Goal: Information Seeking & Learning: Learn about a topic

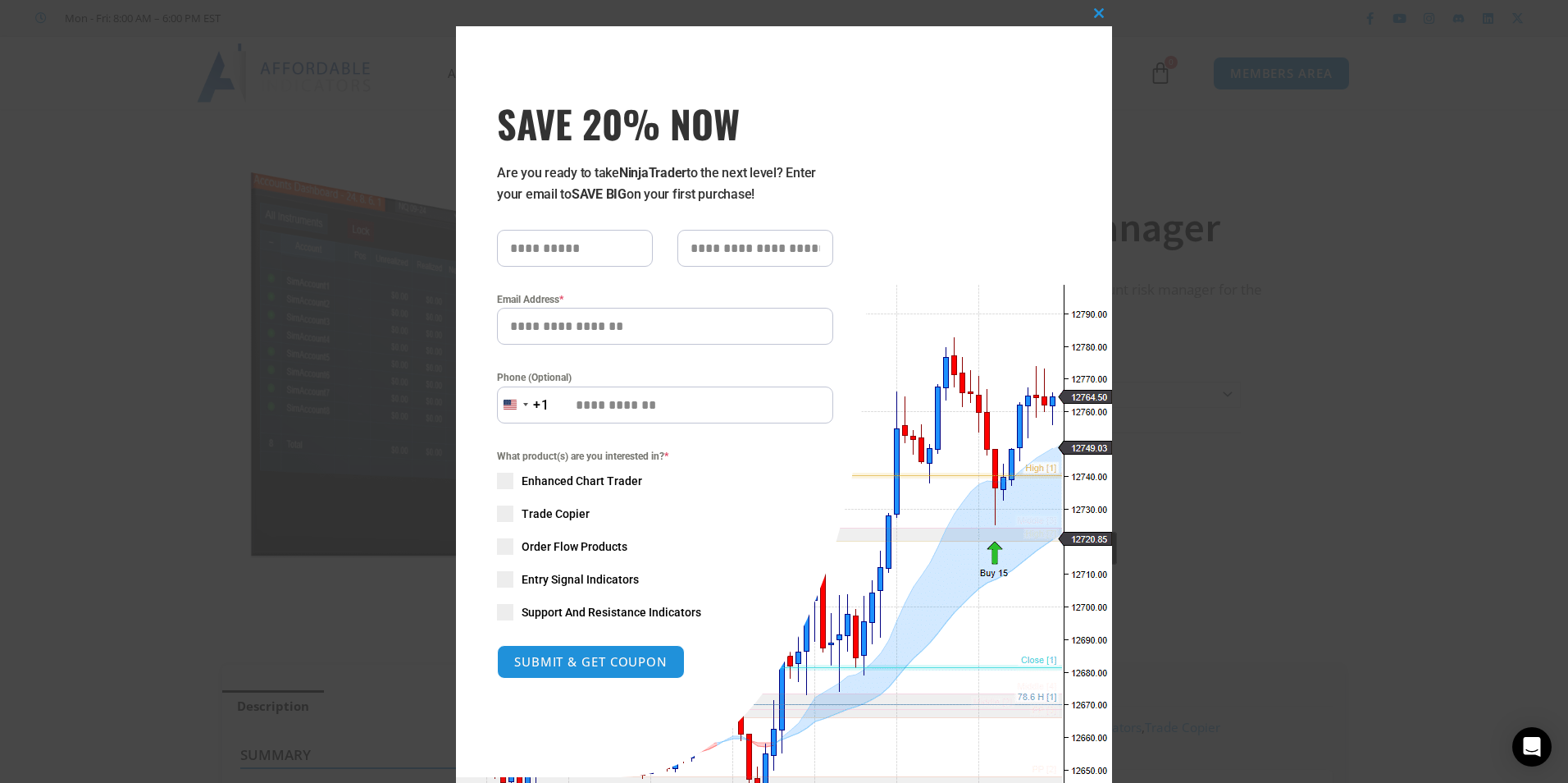
click at [1154, 151] on div "Close this module SAVE 20% NOW Are you ready to take NinjaTrader to the next le…" at bounding box center [784, 391] width 1568 height 783
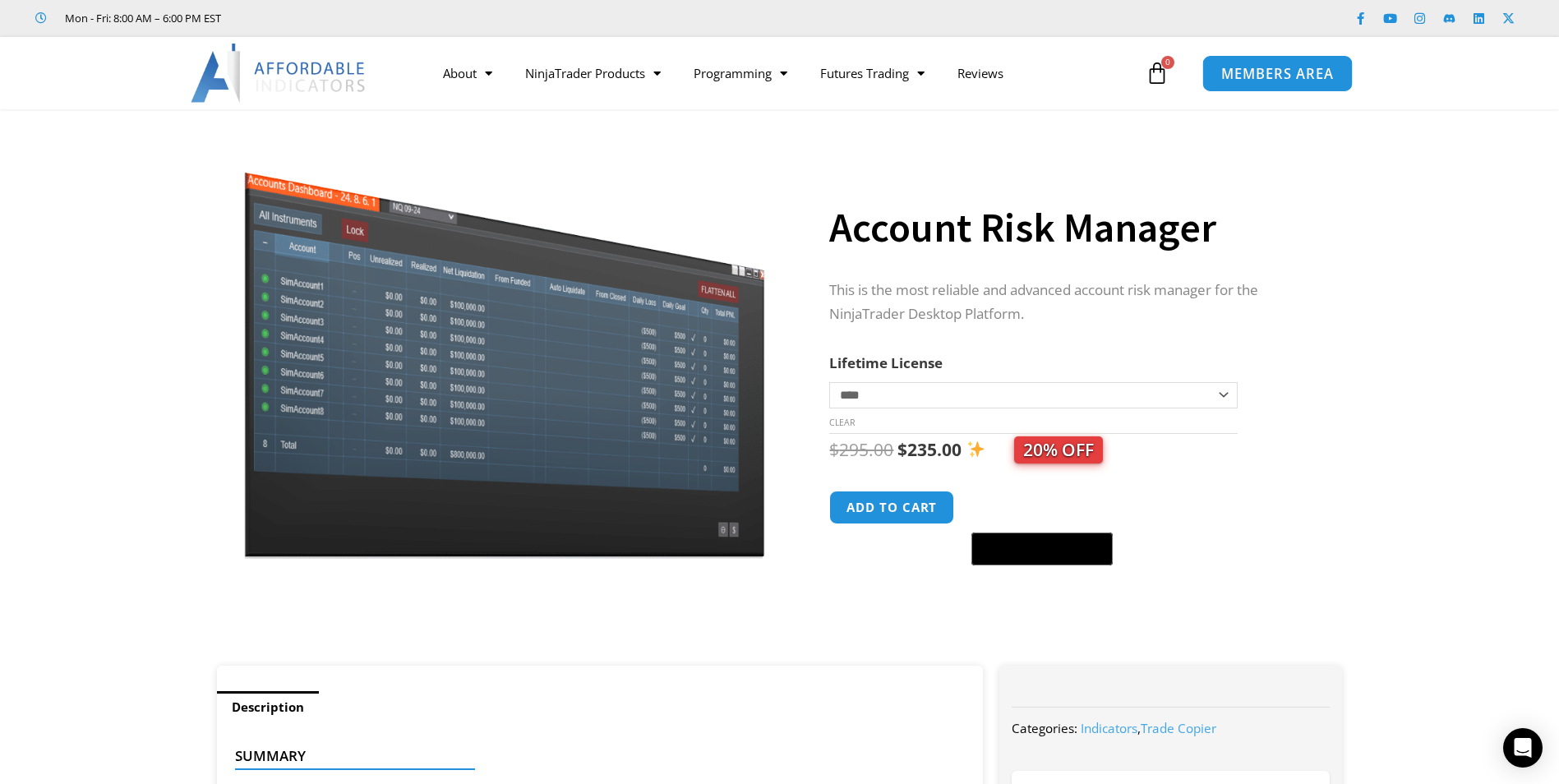
click at [1243, 78] on span "MEMBERS AREA" at bounding box center [1277, 73] width 112 height 14
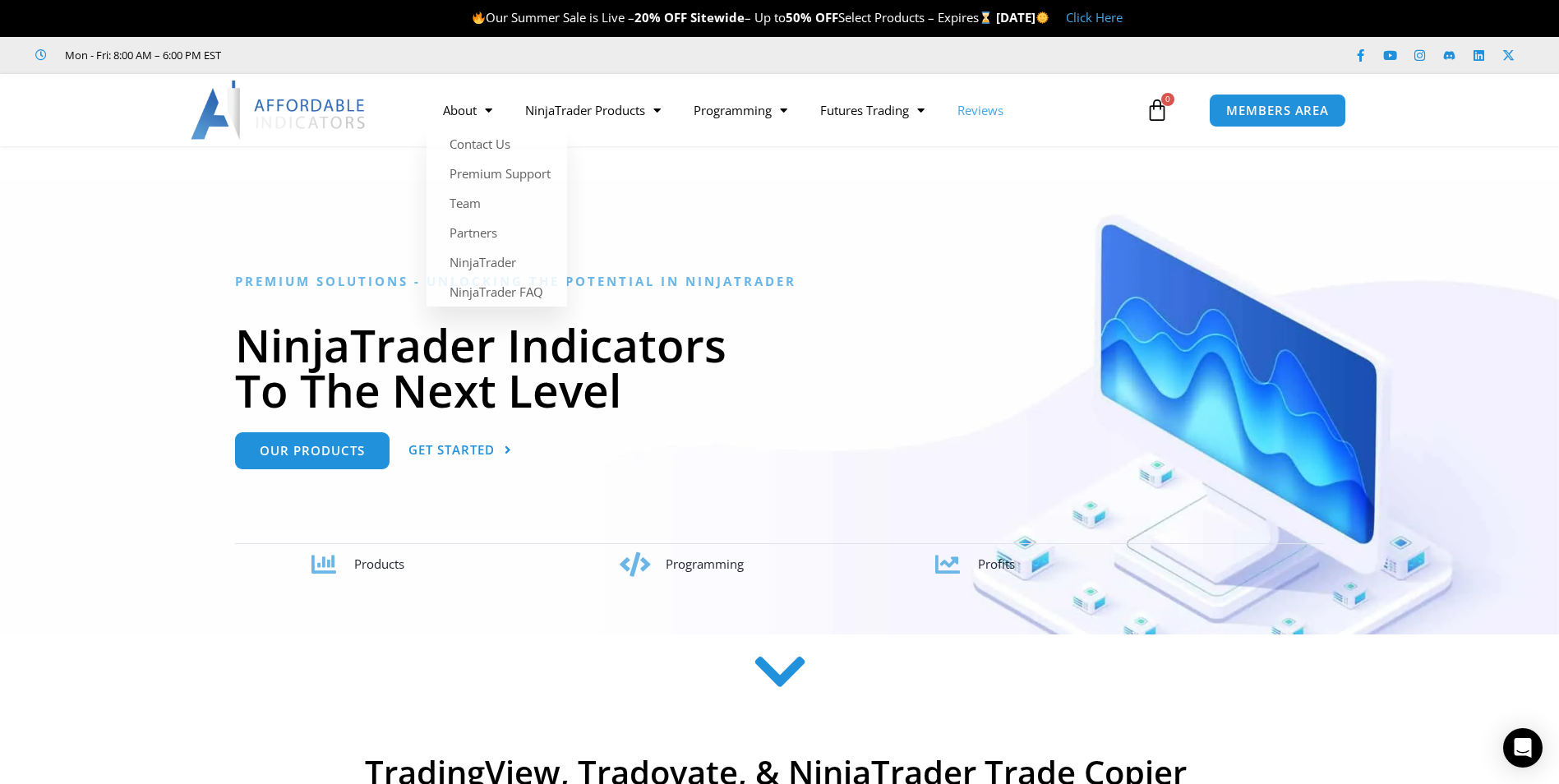
click at [1000, 110] on link "Reviews" at bounding box center [980, 109] width 79 height 38
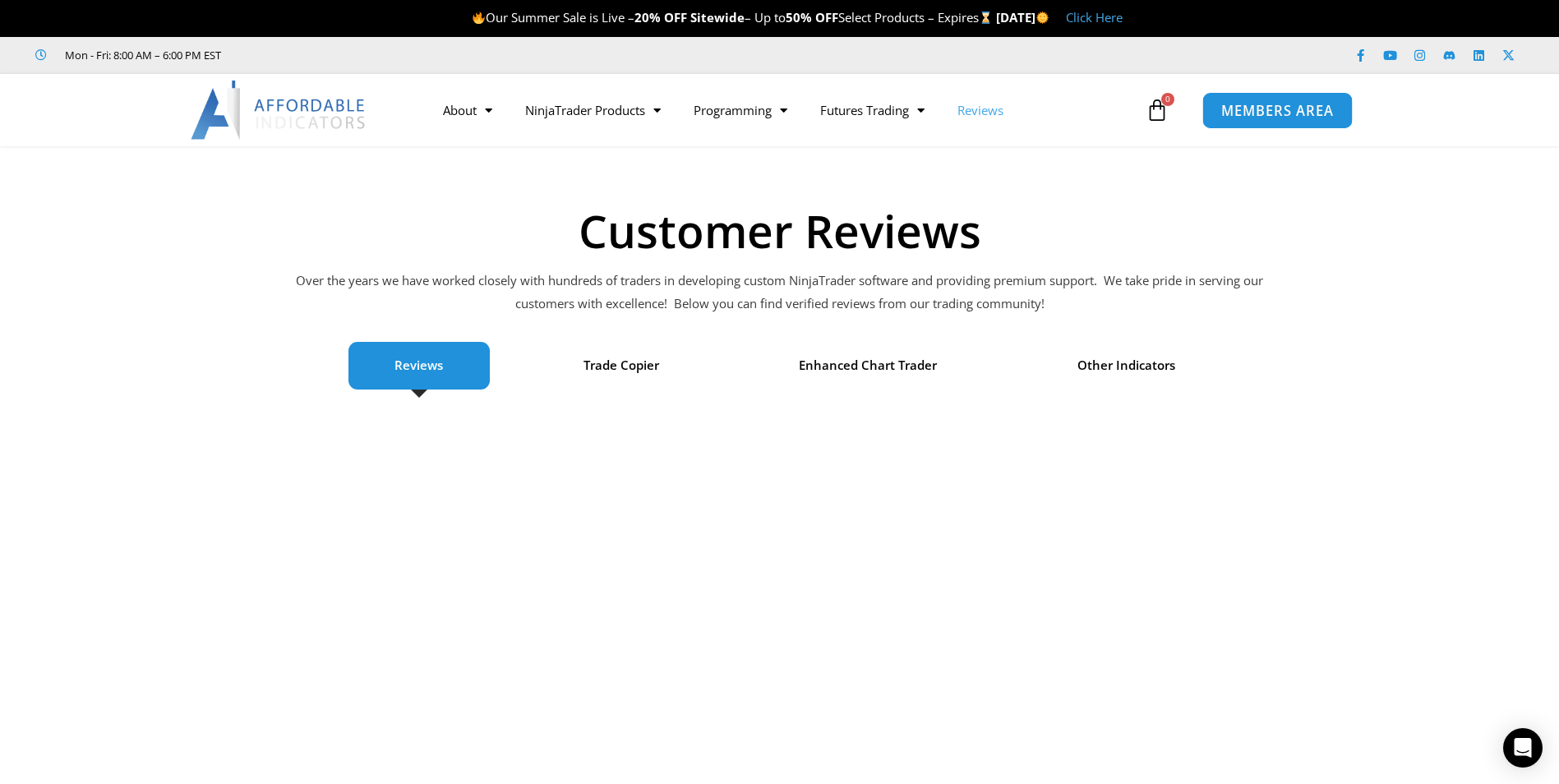
click at [1307, 108] on span "MEMBERS AREA" at bounding box center [1277, 110] width 112 height 14
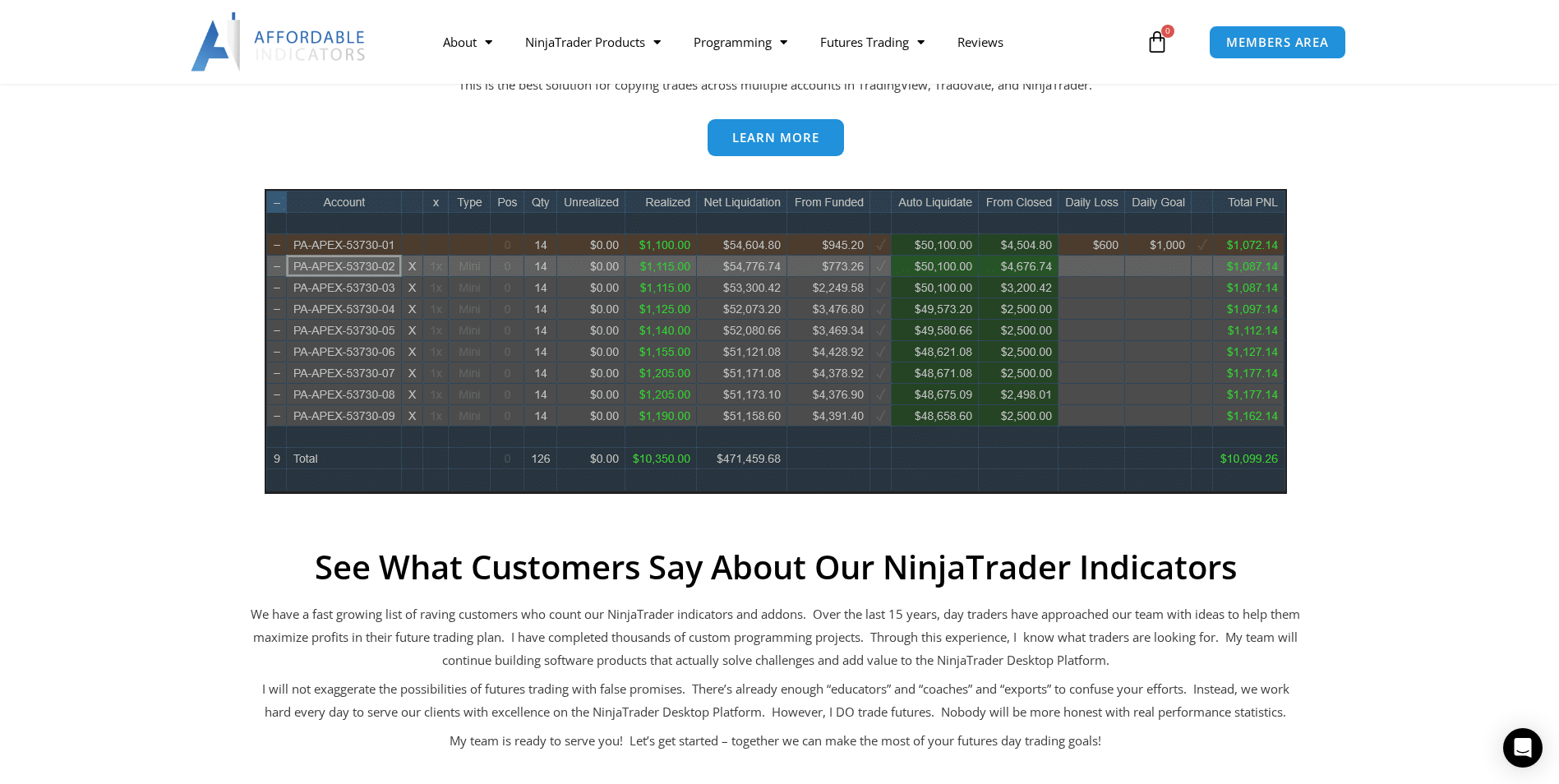
scroll to position [799, 0]
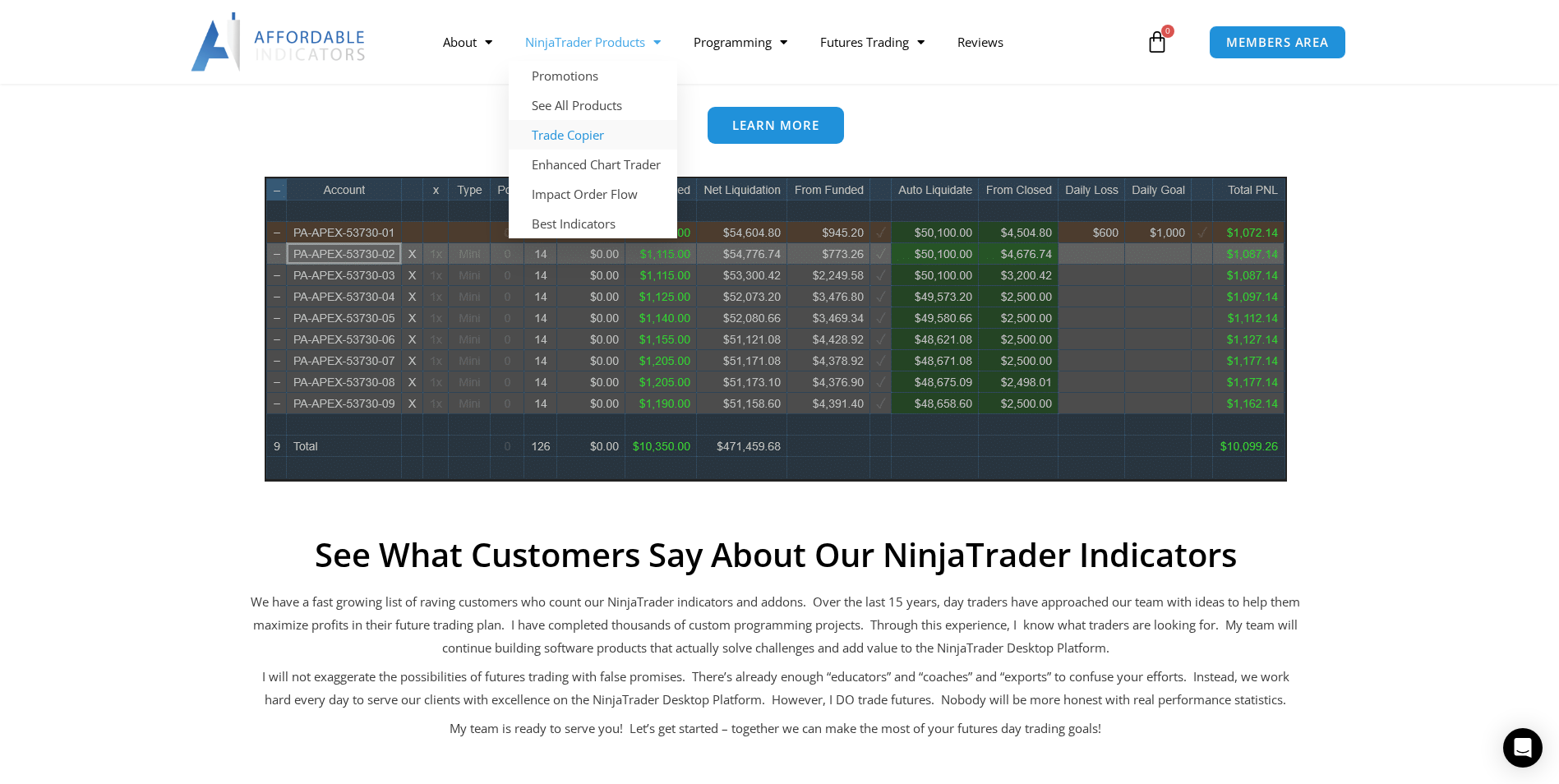
click at [612, 143] on link "Trade Copier" at bounding box center [592, 135] width 168 height 30
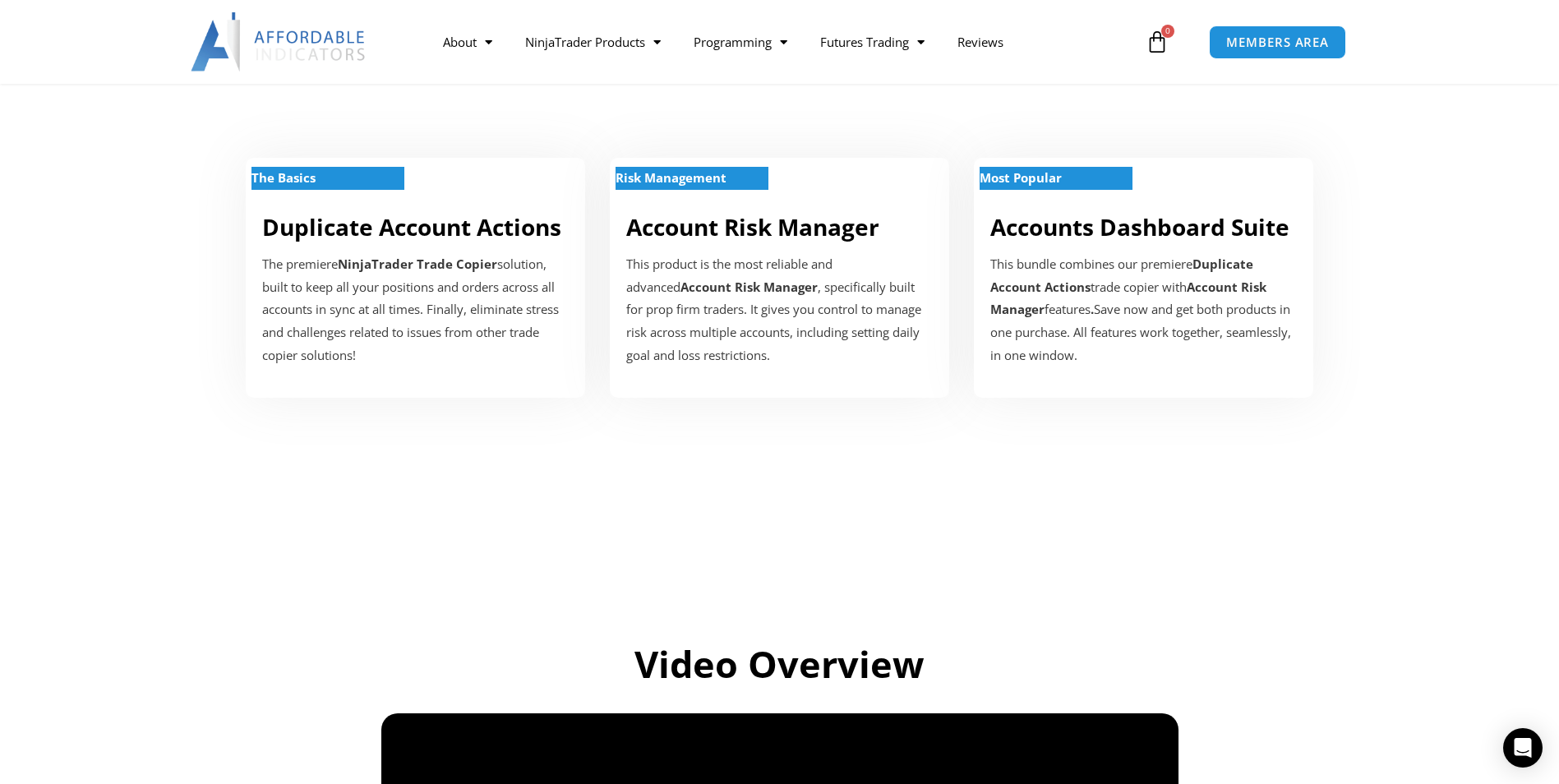
scroll to position [572, 0]
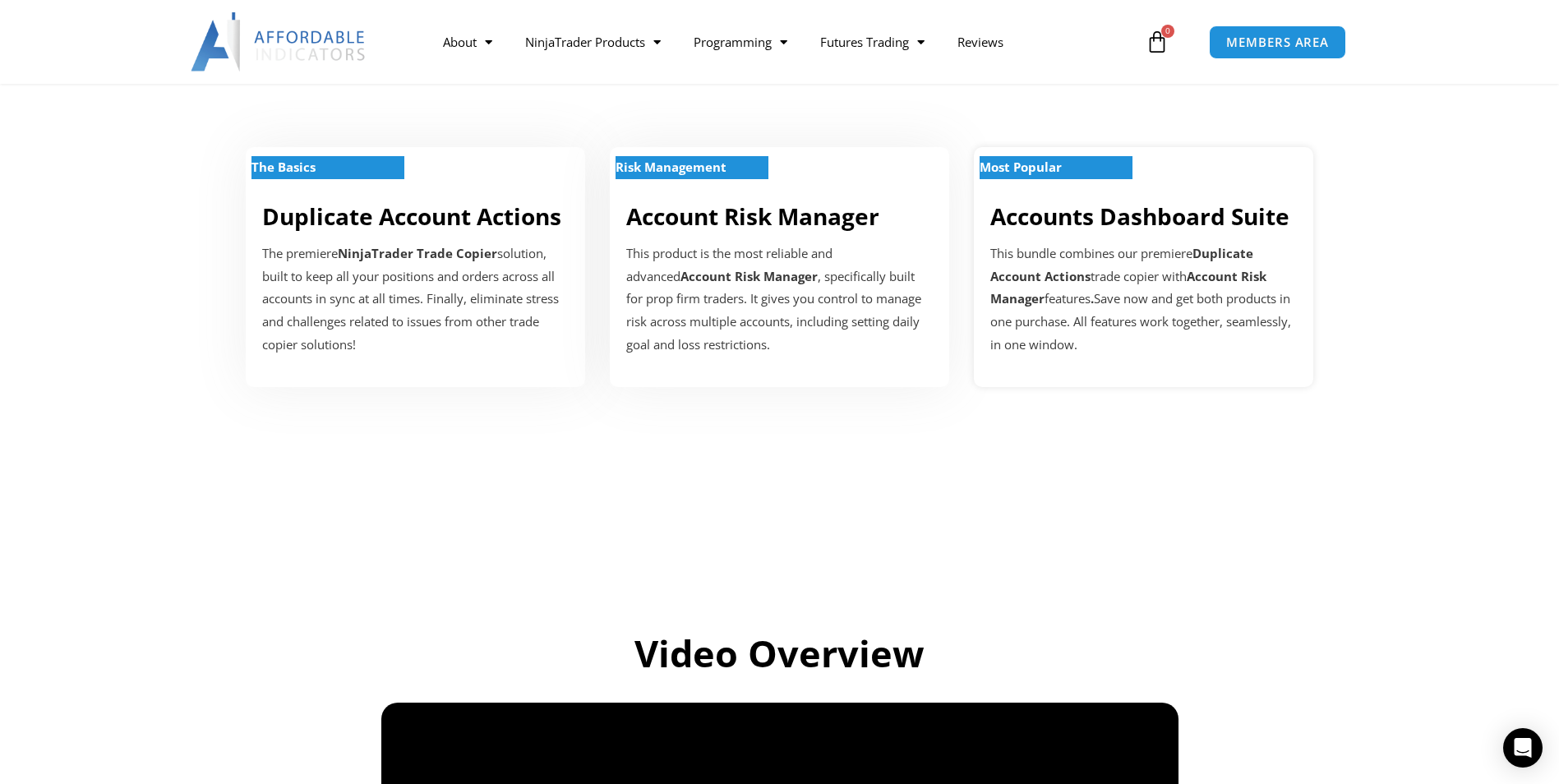
click at [1071, 169] on p "Most Popular" at bounding box center [1055, 167] width 153 height 23
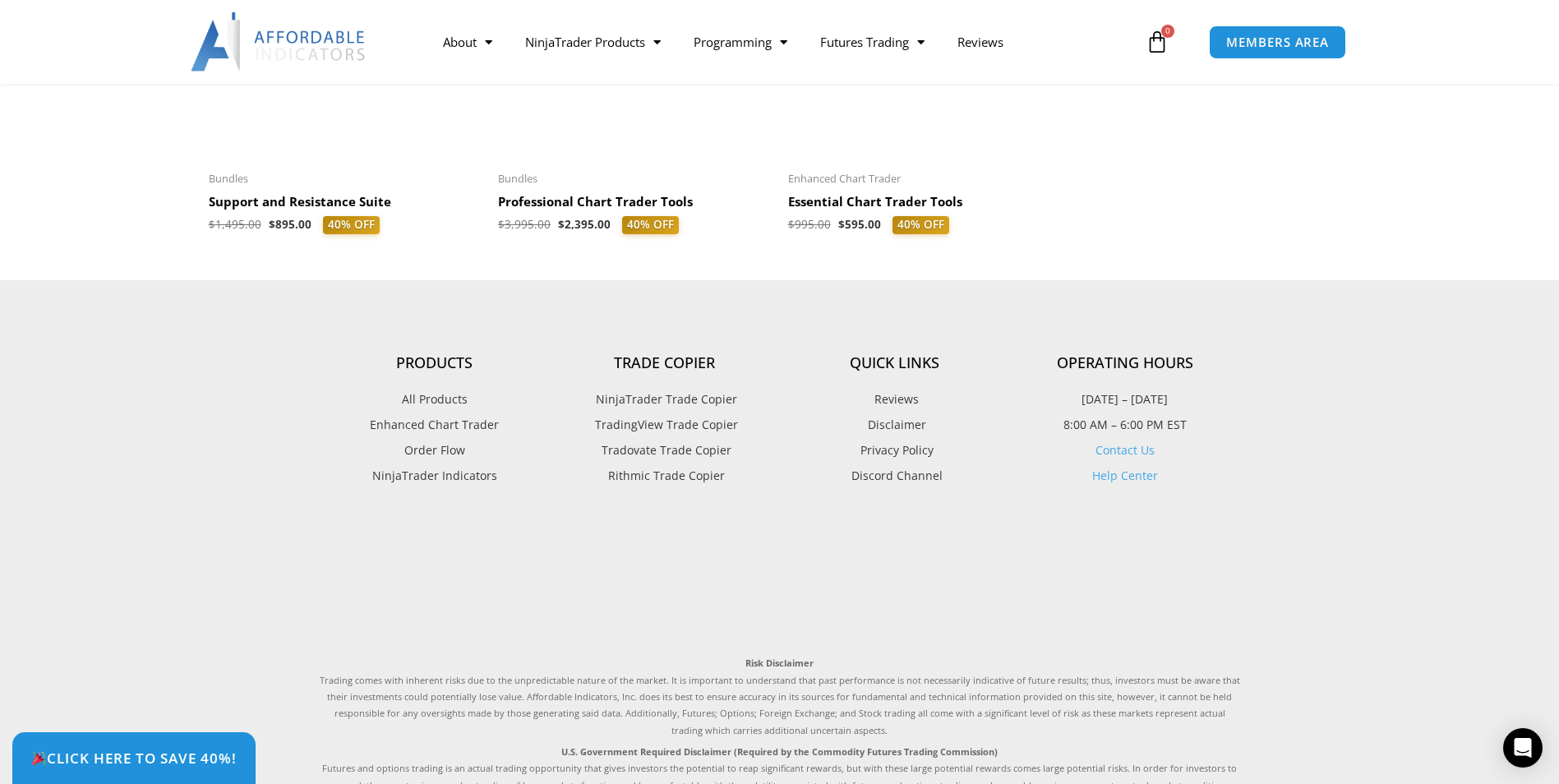
scroll to position [3814, 0]
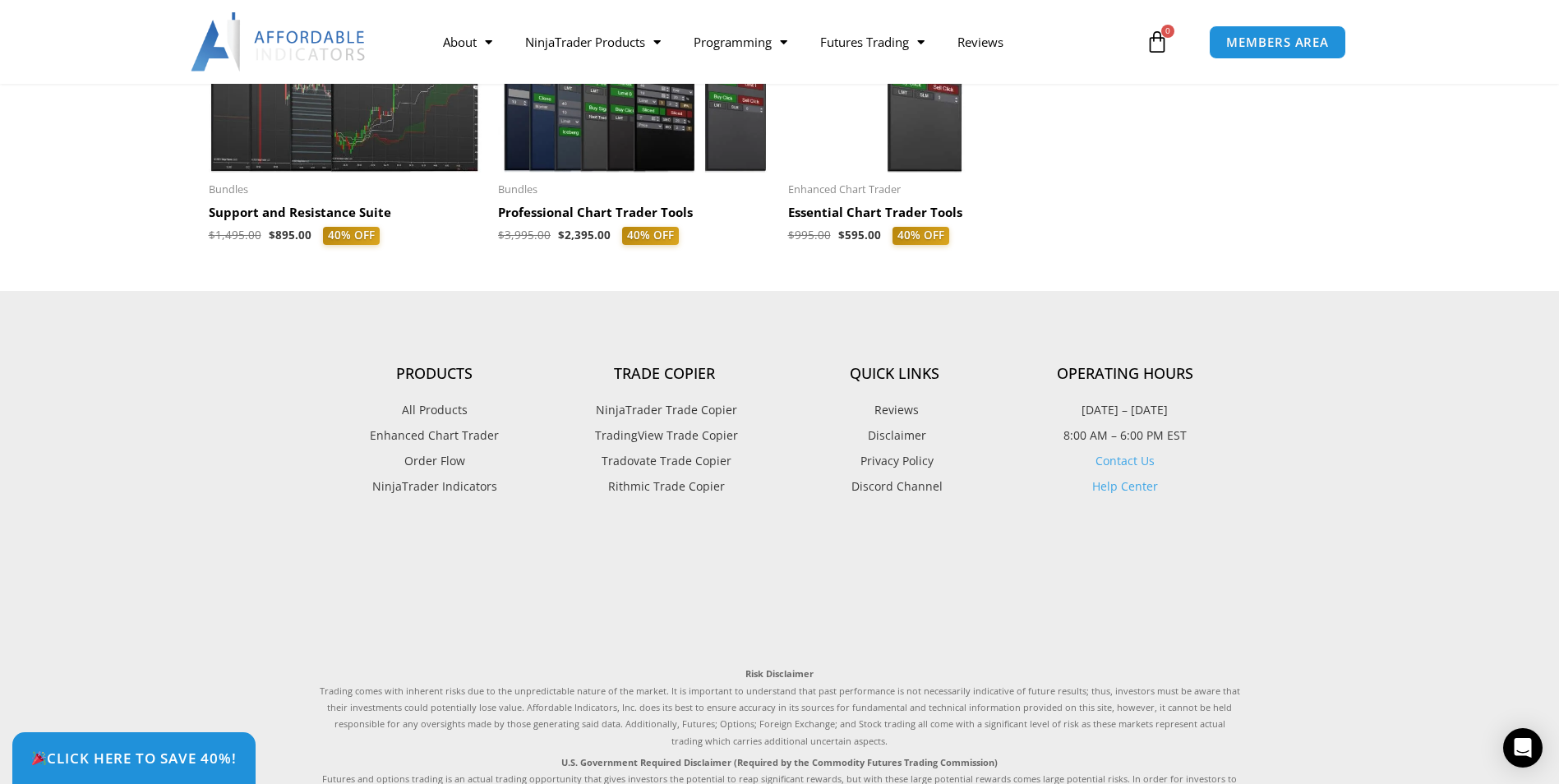
click at [1133, 483] on link "Help Center" at bounding box center [1125, 485] width 66 height 16
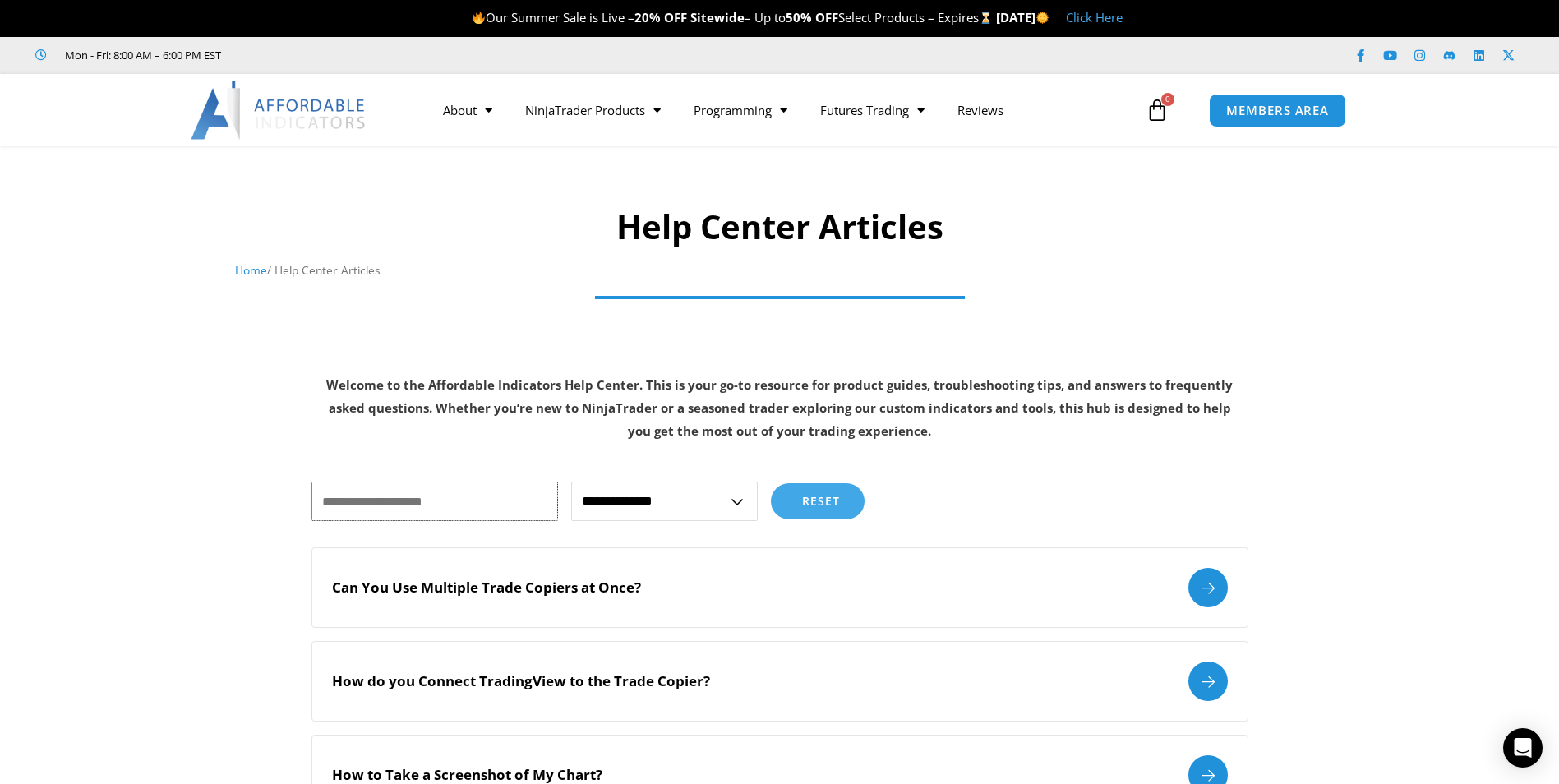
click at [426, 499] on input "text" at bounding box center [435, 501] width 247 height 39
click at [1276, 116] on span "MEMBERS AREA" at bounding box center [1277, 110] width 112 height 14
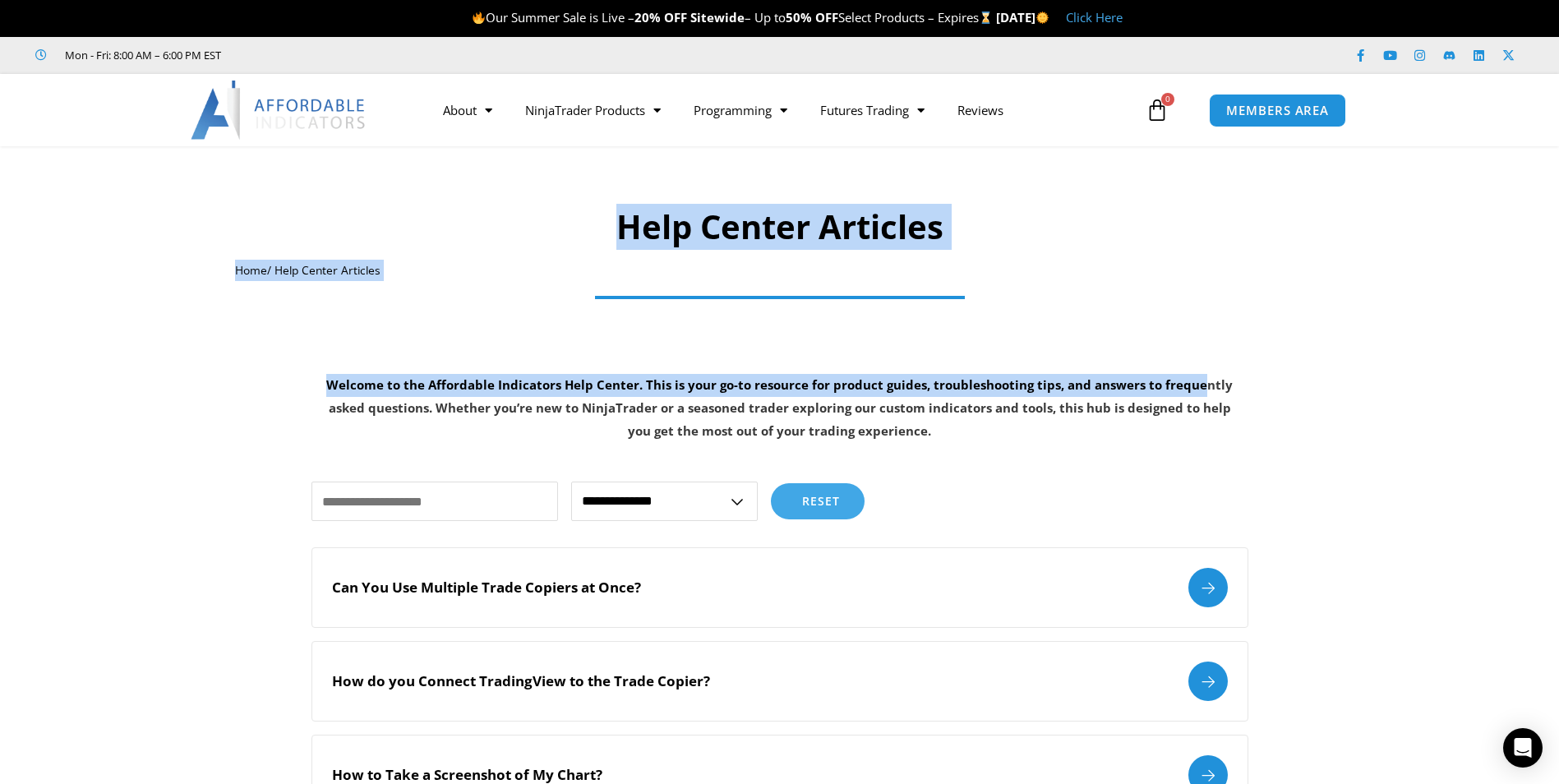
click at [738, 500] on select "**********" at bounding box center [664, 501] width 187 height 39
select select "**********"
click at [571, 482] on select "**********" at bounding box center [664, 501] width 187 height 39
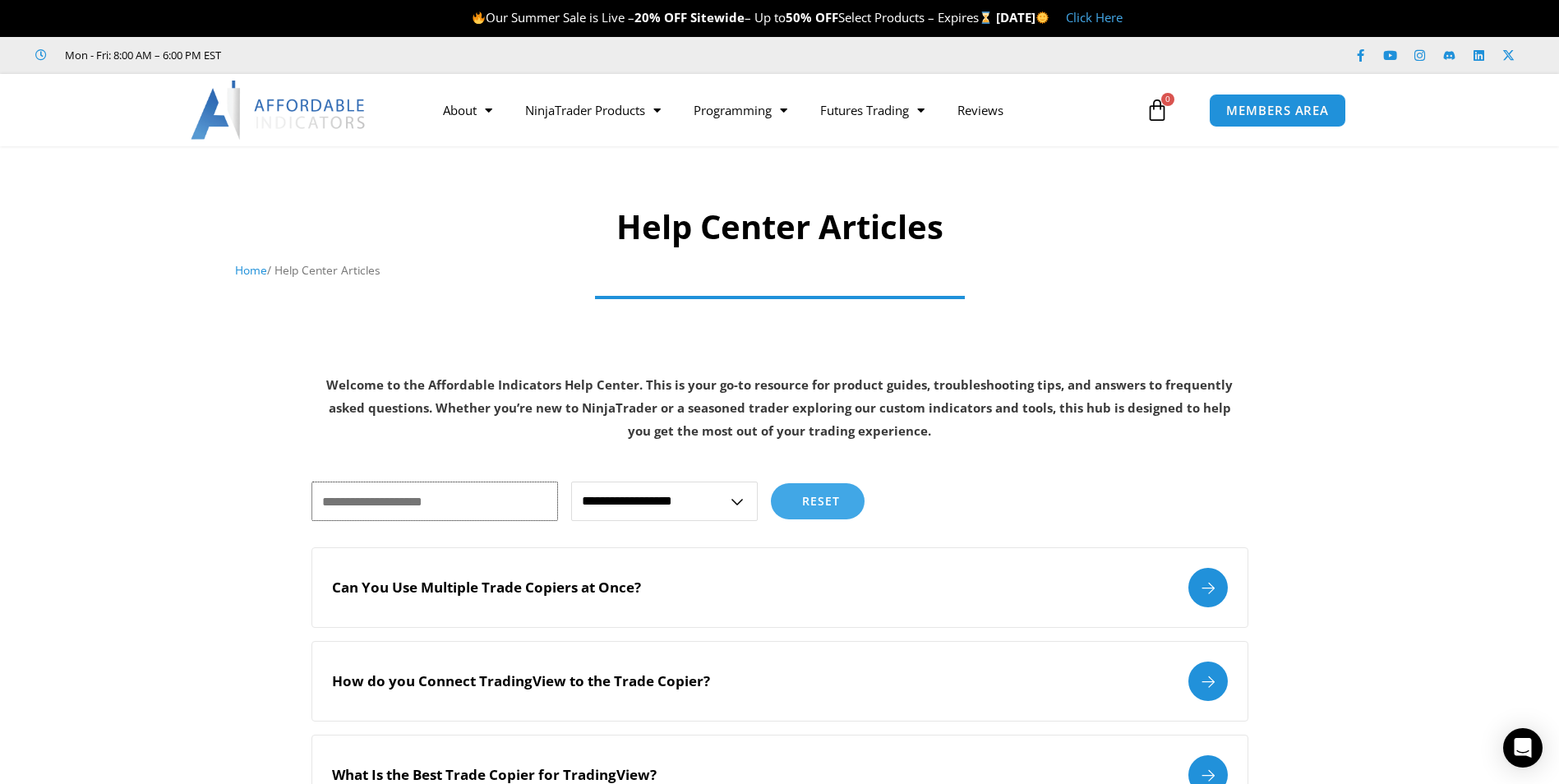
click at [445, 508] on input "text" at bounding box center [435, 501] width 247 height 39
type input "*"
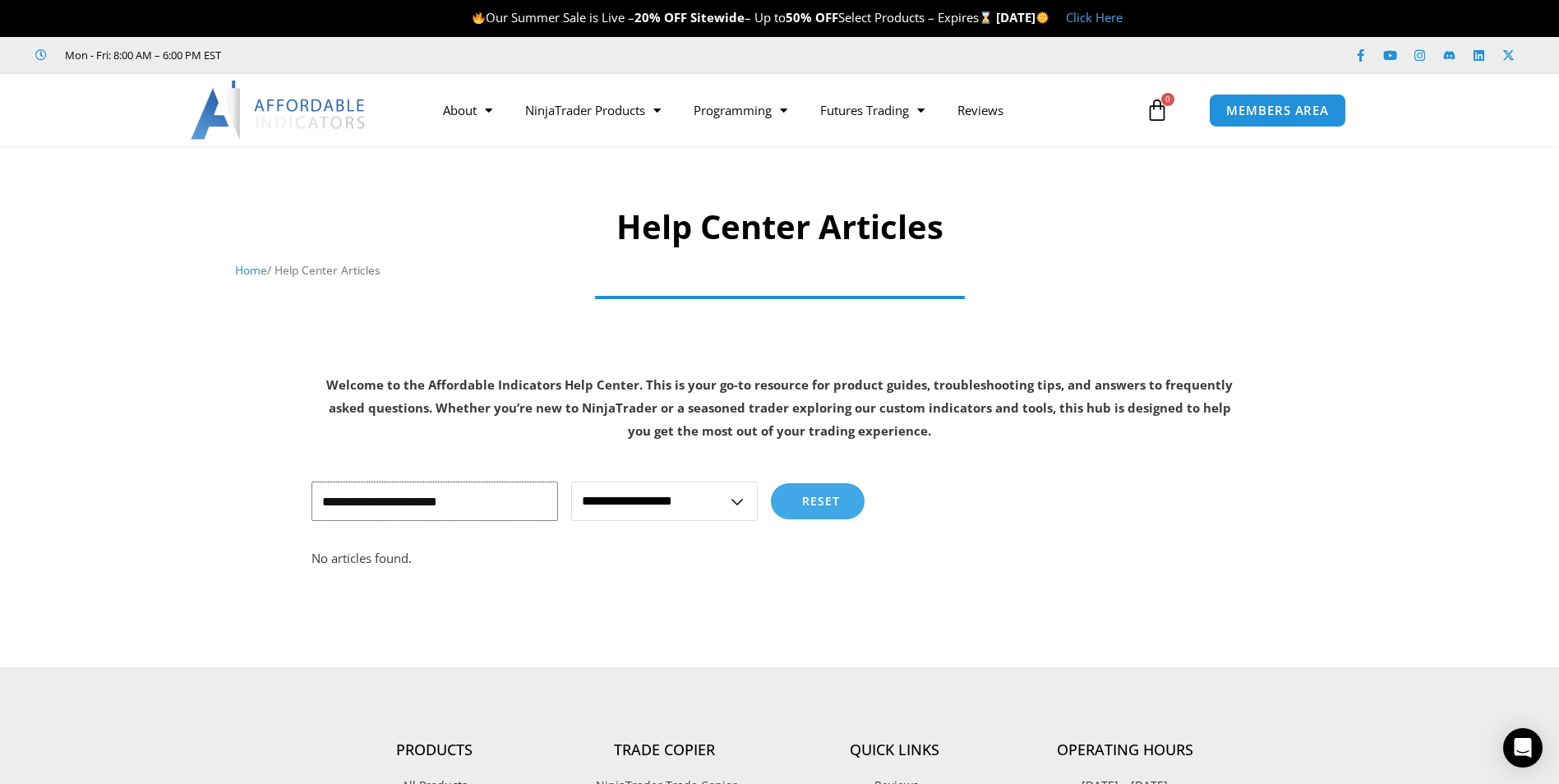
type input "**********"
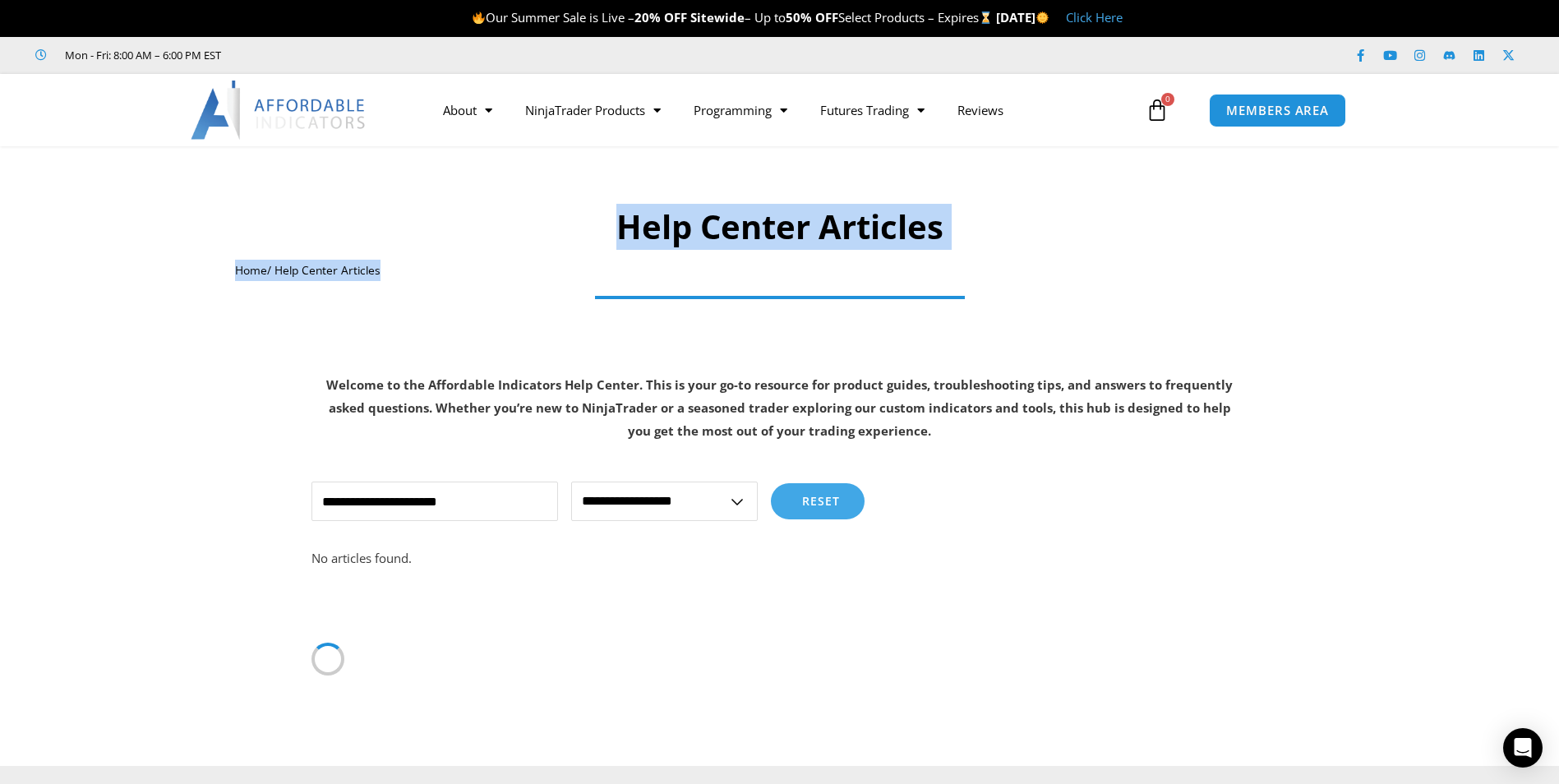
drag, startPoint x: 1554, startPoint y: 297, endPoint x: 1552, endPoint y: 339, distance: 42.0
click at [1552, 339] on section "Help Center Articles Home / Help Center Articles Welcome to the Affordable Indi…" at bounding box center [780, 302] width 1559 height 311
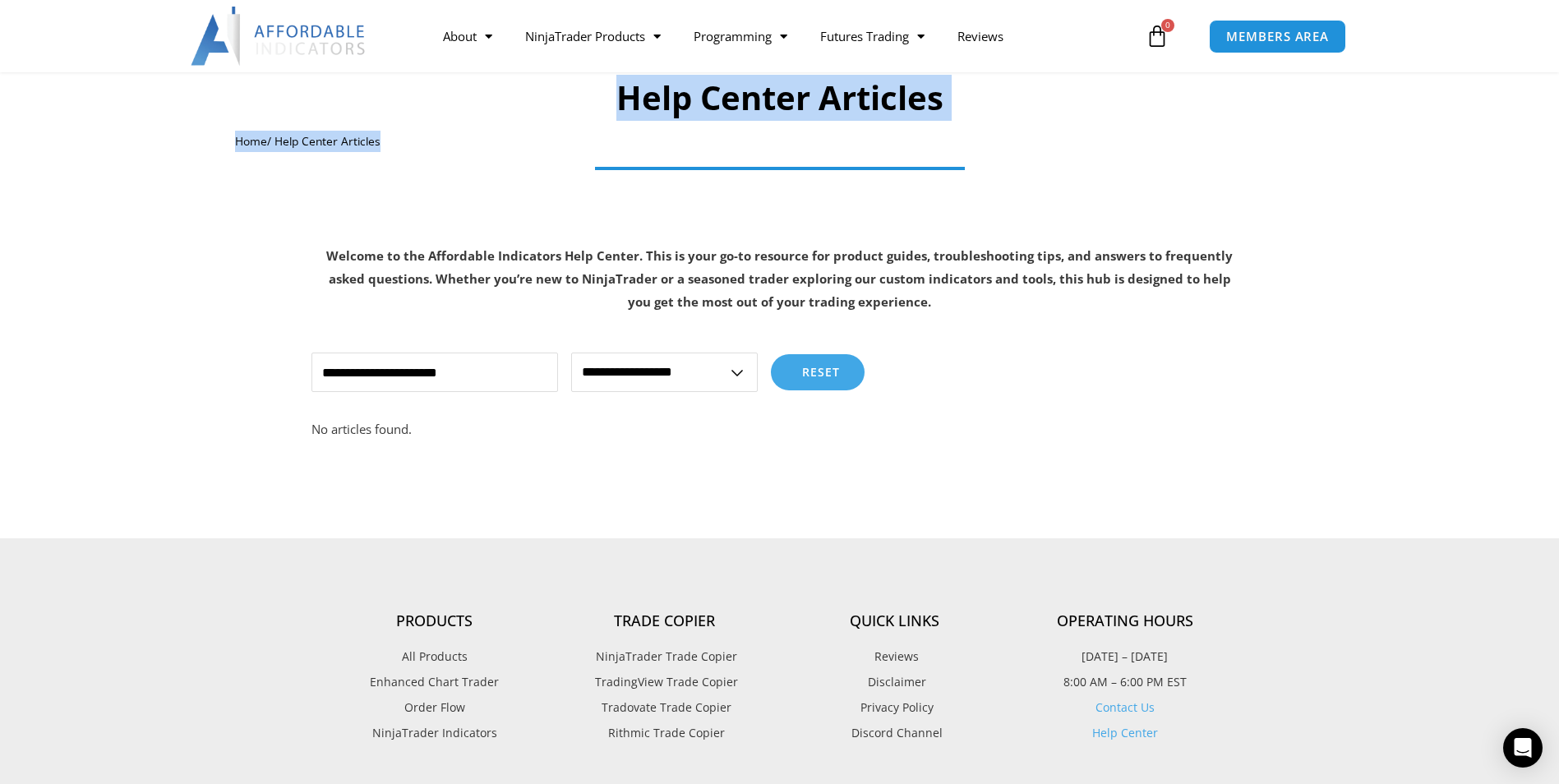
scroll to position [104, 0]
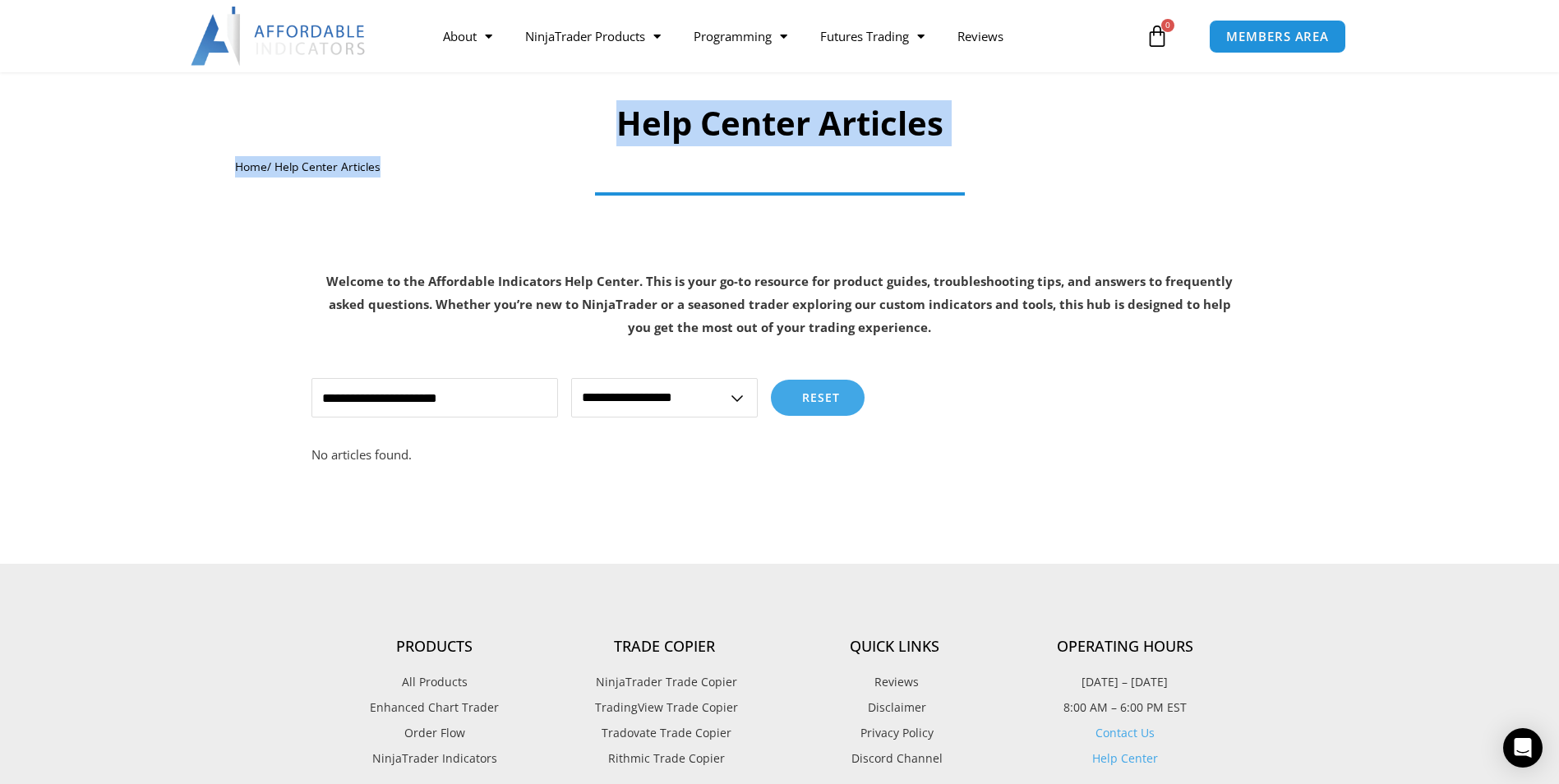
click at [735, 403] on select "**********" at bounding box center [664, 397] width 187 height 39
click at [736, 403] on select "**********" at bounding box center [664, 397] width 187 height 39
click at [799, 404] on button "Reset" at bounding box center [817, 397] width 94 height 36
select select
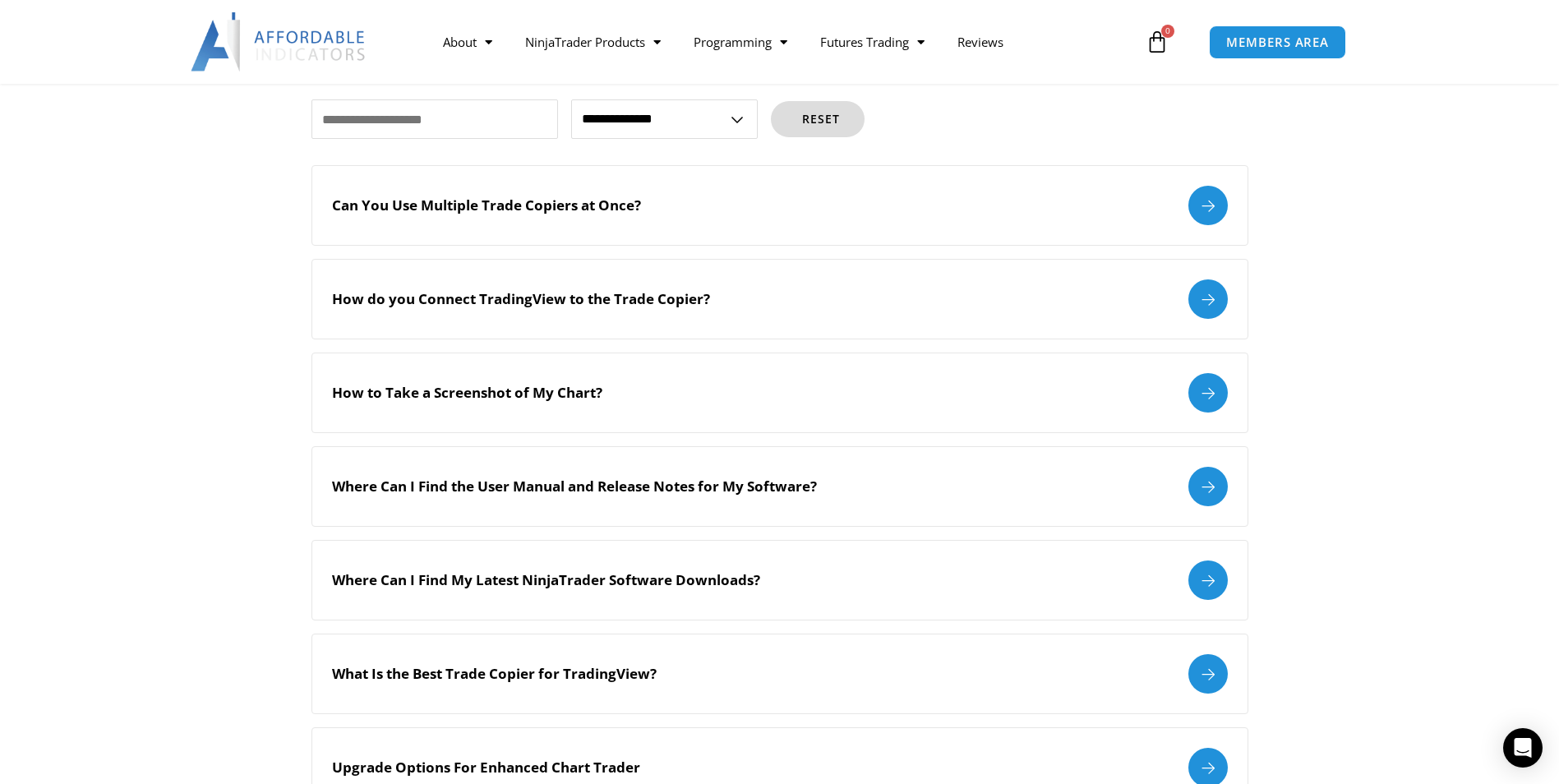
scroll to position [0, 0]
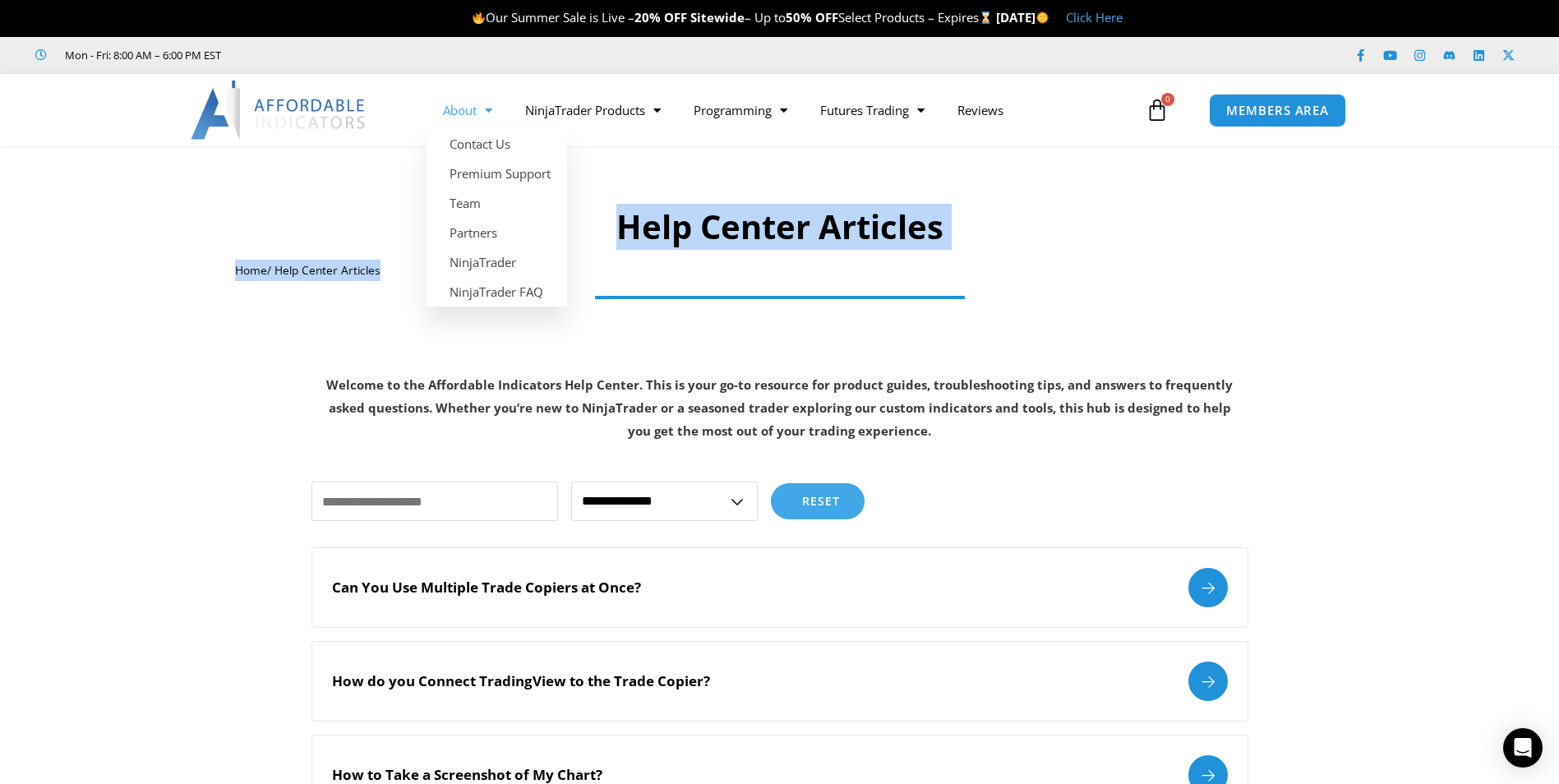
click at [478, 117] on span "Menu" at bounding box center [484, 110] width 16 height 29
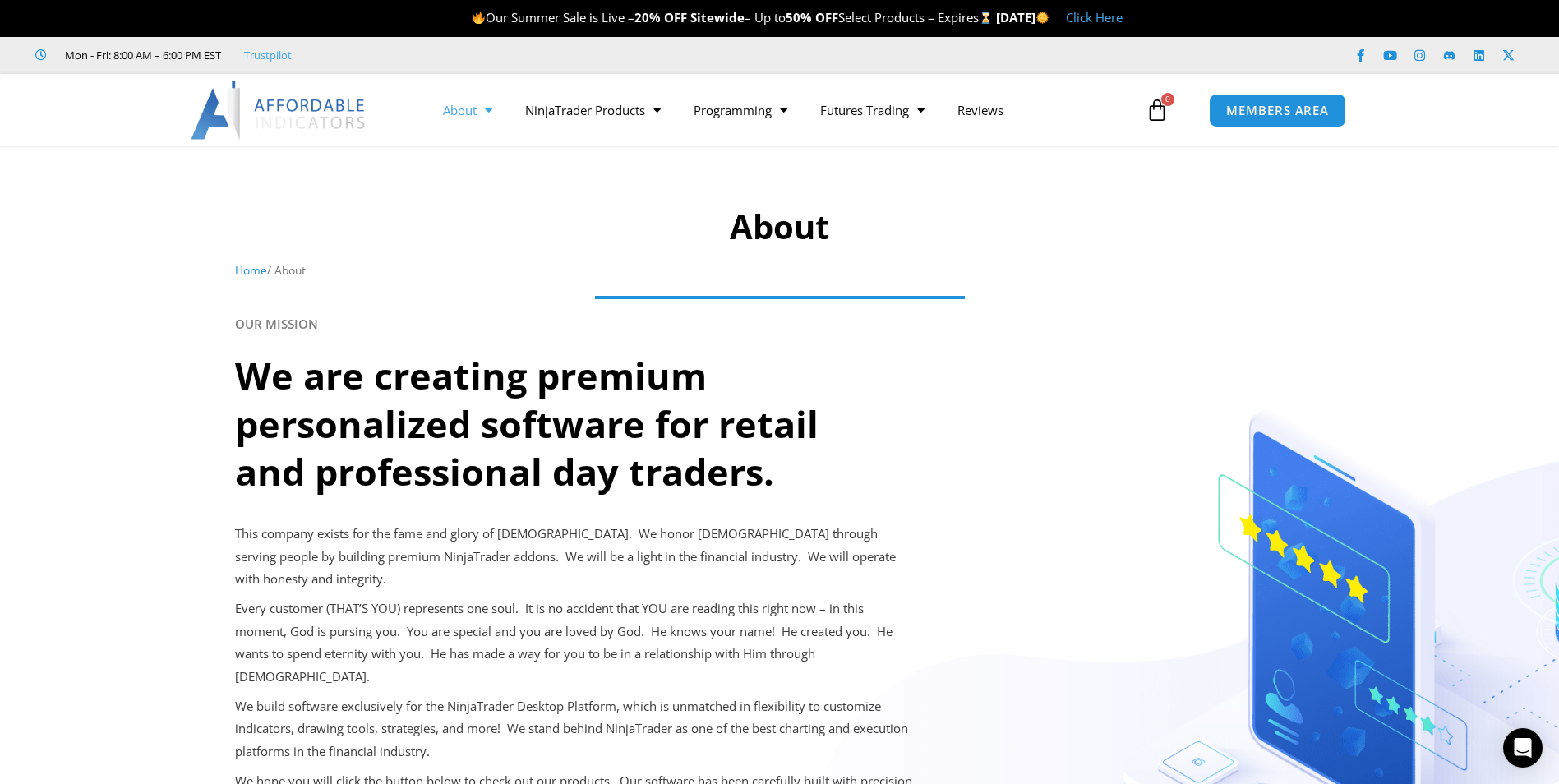
click at [478, 117] on span "Menu" at bounding box center [484, 110] width 16 height 29
click at [904, 113] on link "Futures Trading" at bounding box center [872, 109] width 137 height 38
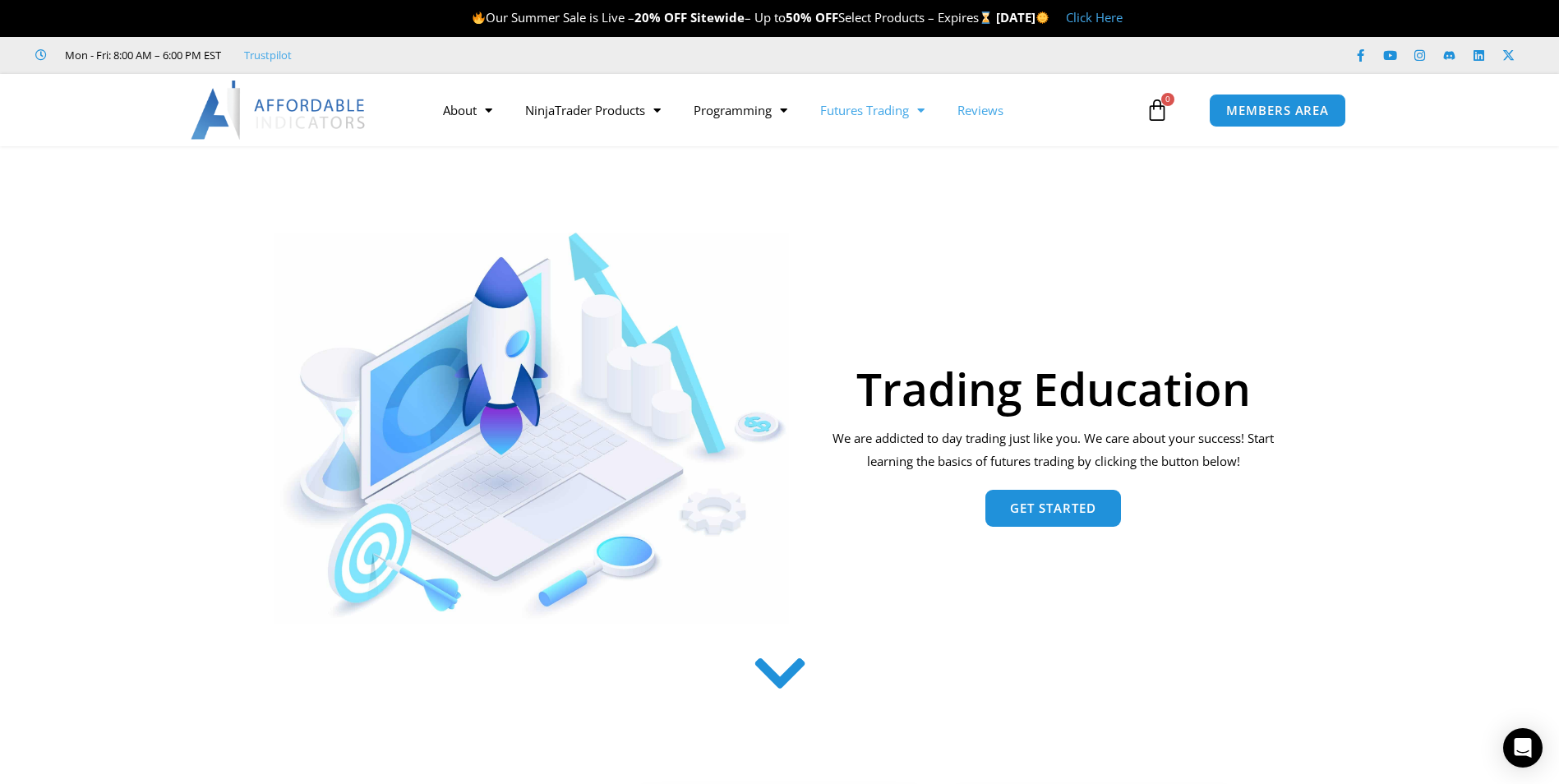
click at [997, 111] on link "Reviews" at bounding box center [980, 109] width 79 height 38
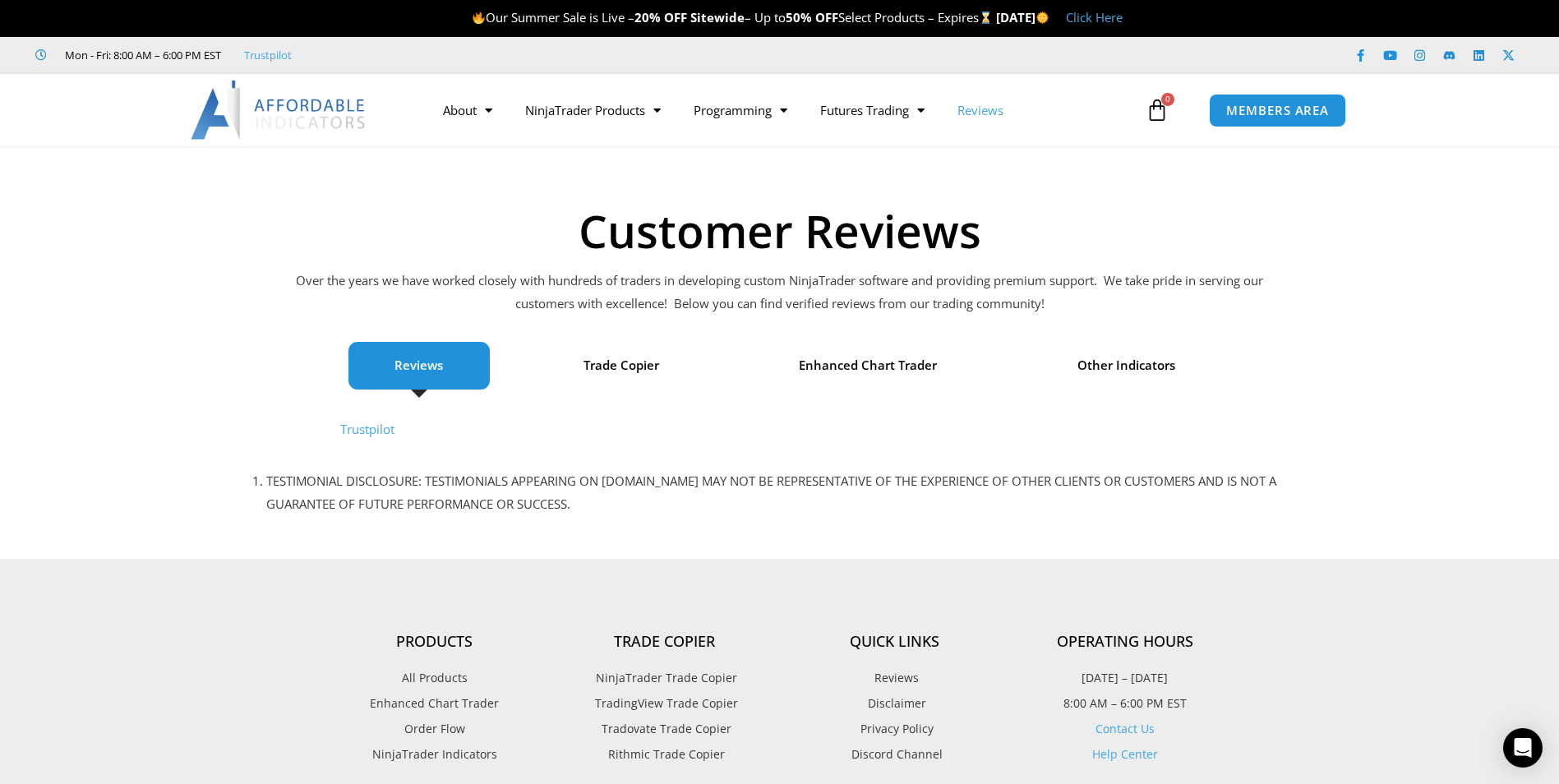
click at [1129, 733] on link "Contact Us" at bounding box center [1125, 727] width 59 height 16
